Goal: Check status

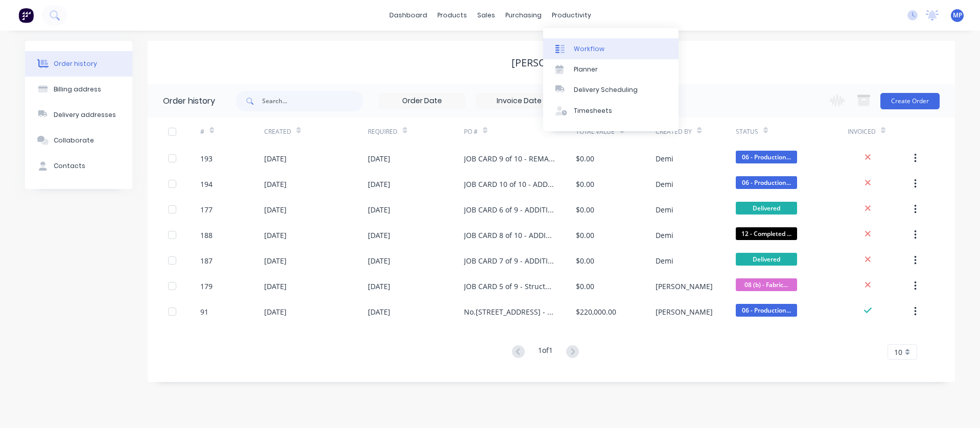
click at [585, 52] on div "Workflow" at bounding box center [589, 48] width 31 height 9
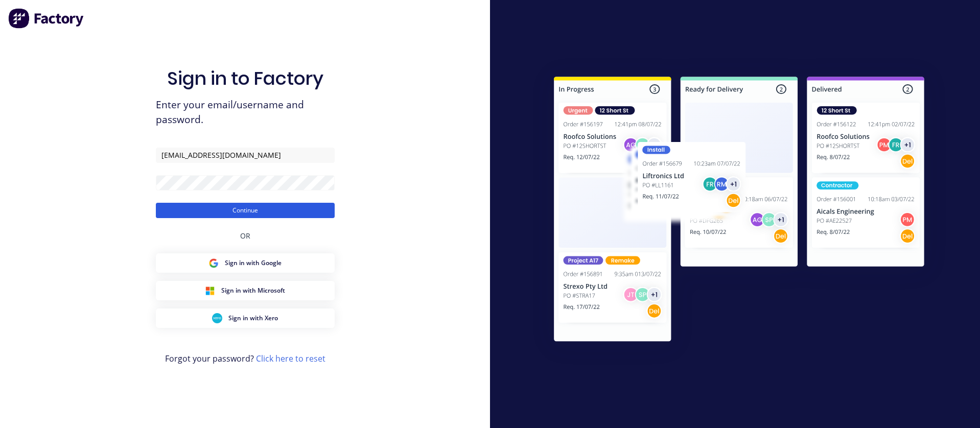
click at [274, 212] on button "Continue" at bounding box center [245, 210] width 179 height 15
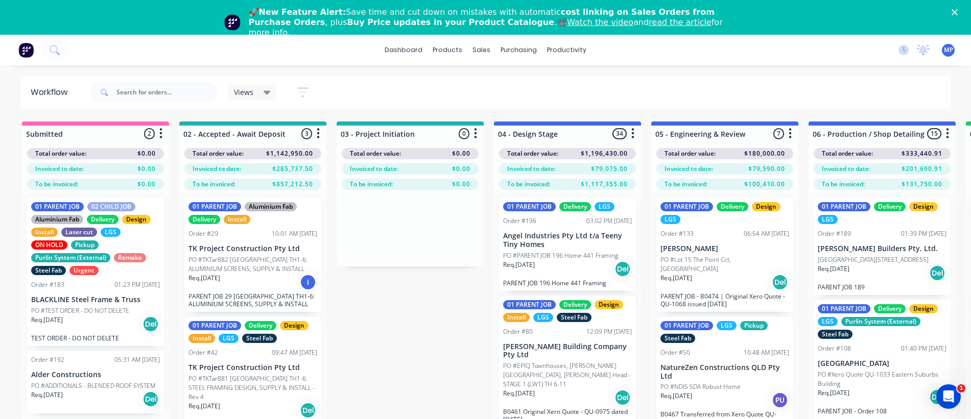
click at [708, 254] on div "01 PARENT JOB Delivery Design LGS Order #133 06:54 AM [DATE] [PERSON_NAME] PO #…" at bounding box center [724, 255] width 137 height 114
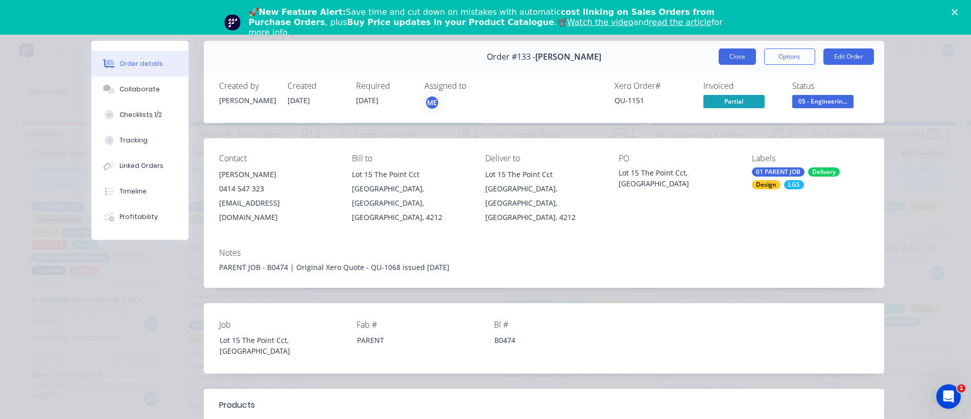
click at [719, 58] on button "Close" at bounding box center [737, 57] width 37 height 16
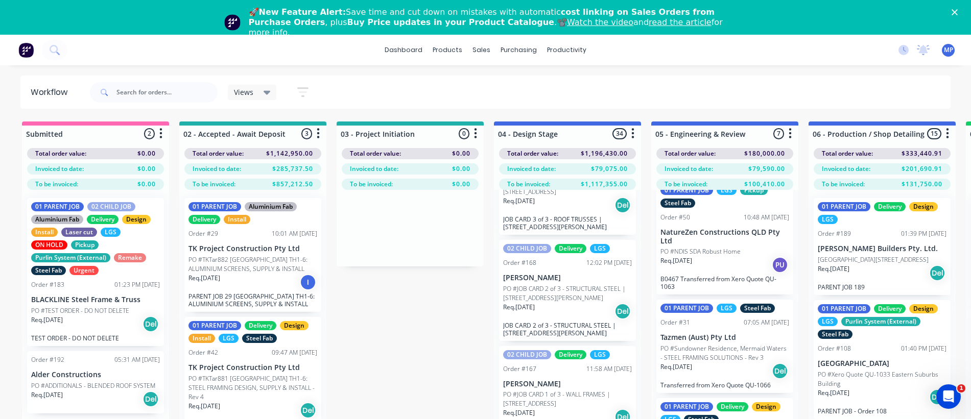
scroll to position [153, 0]
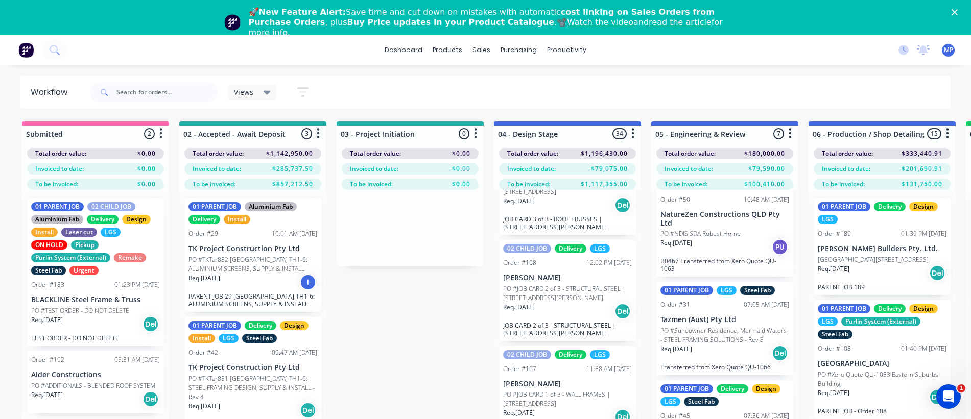
click at [706, 335] on p "PO #Sundowner Residence, Mermaid Waters - STEEL FRAMING SOLUTIONS - Rev 3" at bounding box center [724, 335] width 129 height 18
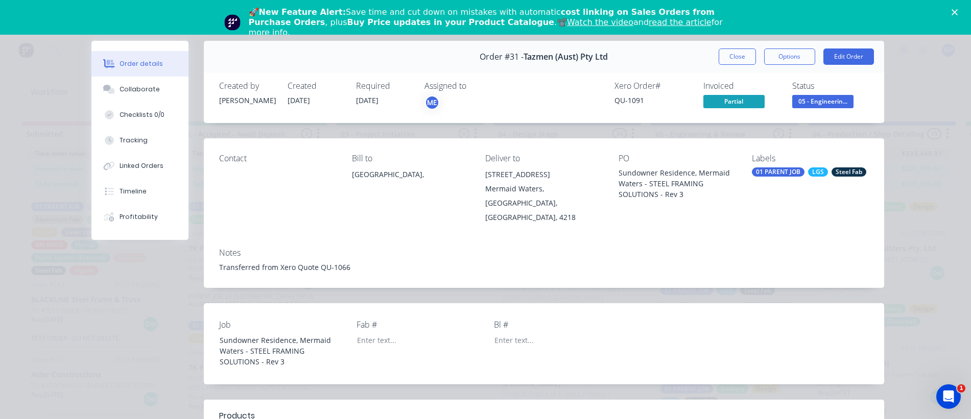
click at [909, 76] on div "Order details Collaborate Checklists 0/0 Tracking Linked Orders Timeline Profit…" at bounding box center [485, 209] width 971 height 419
click at [742, 57] on button "Close" at bounding box center [737, 57] width 37 height 16
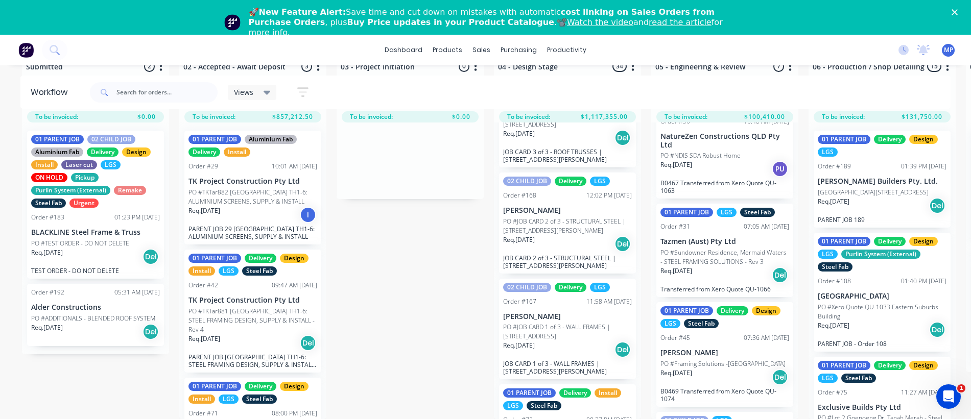
scroll to position [103, 0]
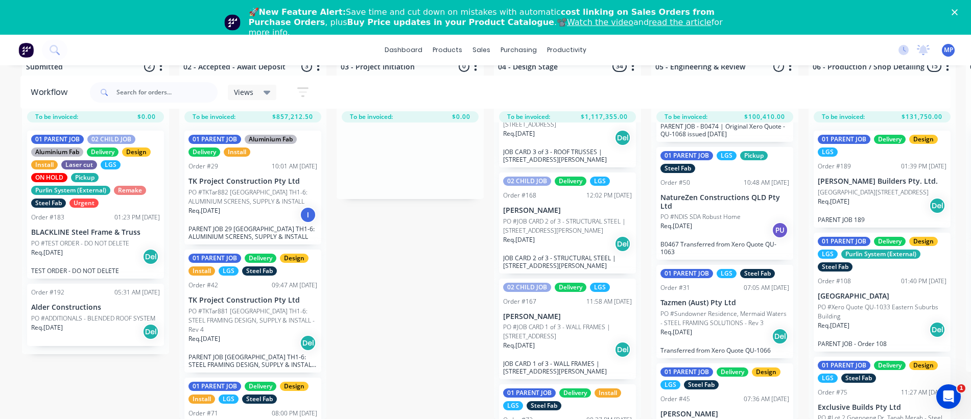
click at [735, 309] on p "PO #Sundowner Residence, Mermaid Waters - STEEL FRAMING SOLUTIONS - Rev 3" at bounding box center [724, 318] width 129 height 18
